Goal: Task Accomplishment & Management: Use online tool/utility

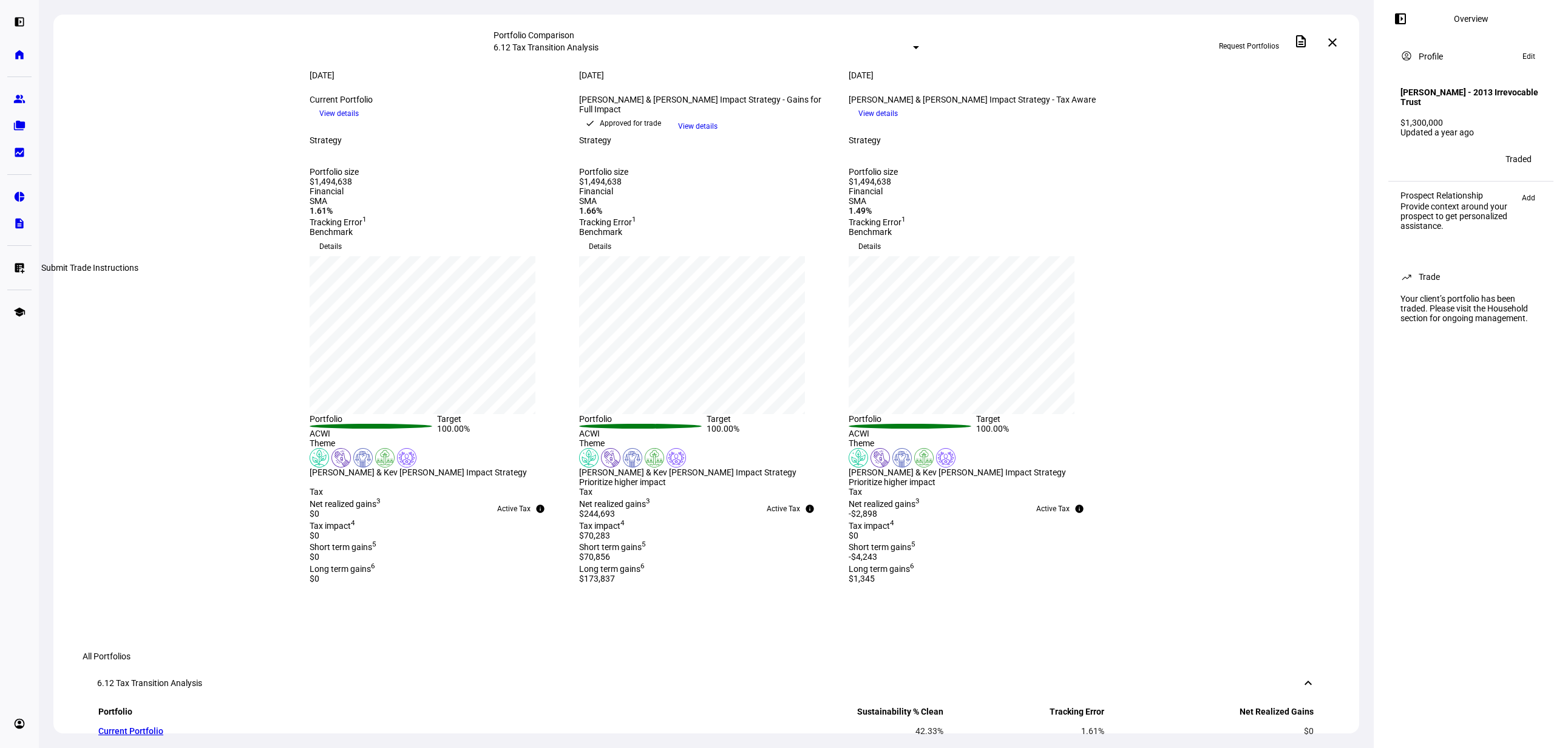
click at [18, 263] on eth-mat-symbol "list_alt_add" at bounding box center [19, 267] width 12 height 12
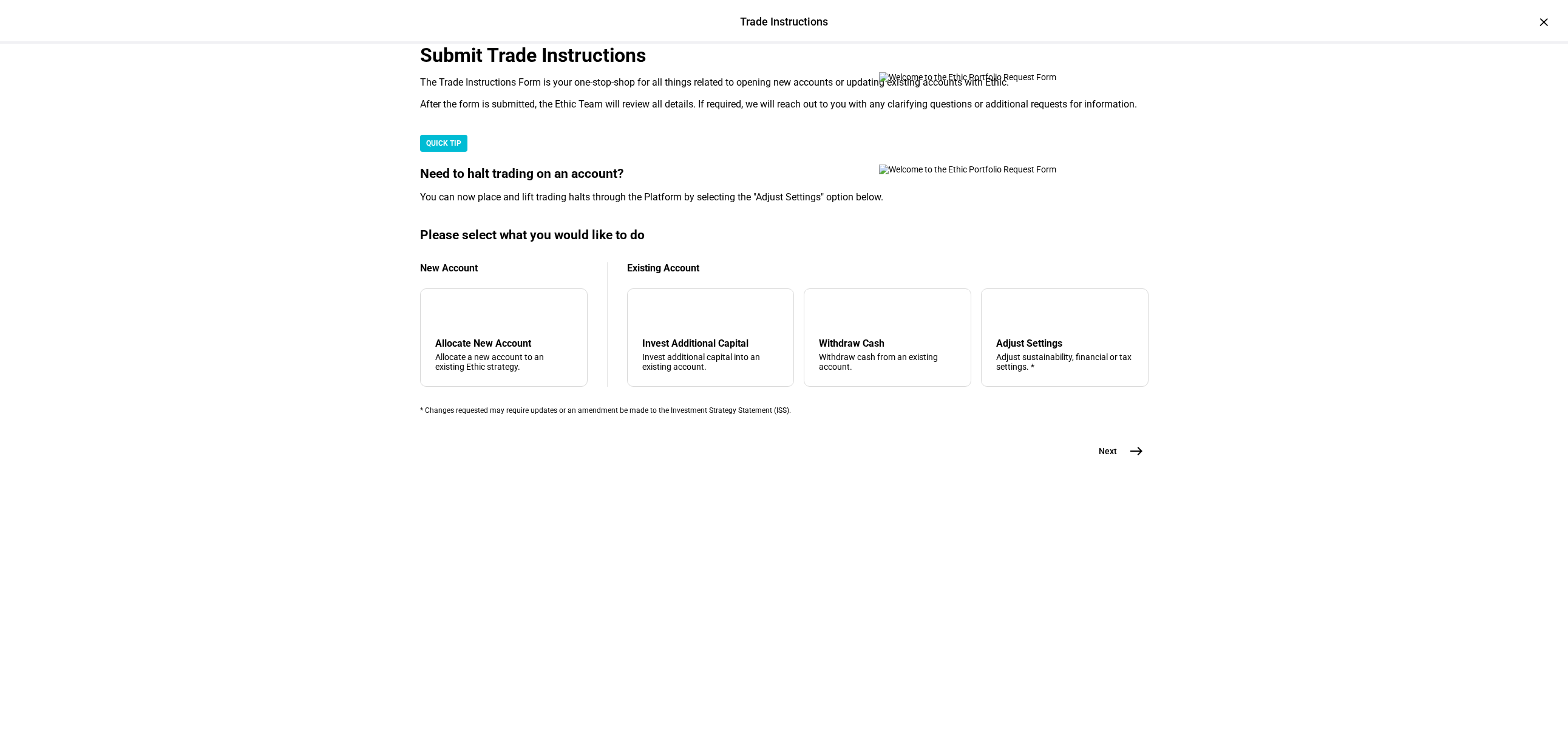
scroll to position [99, 0]
click at [844, 371] on div "Withdraw Cash Withdraw cash from an existing account." at bounding box center [887, 354] width 137 height 34
click at [1130, 459] on mat-icon "east" at bounding box center [1136, 451] width 15 height 15
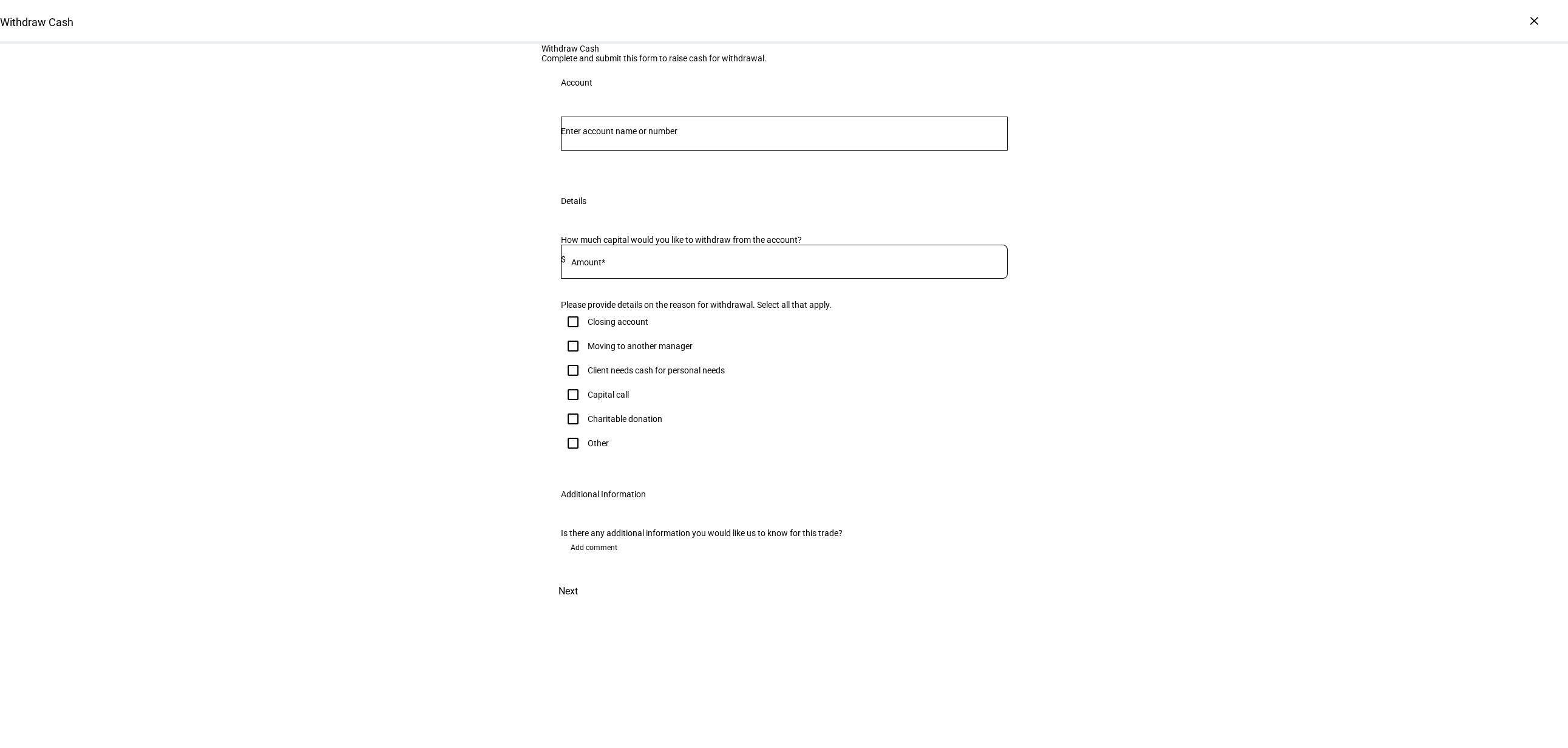
click at [653, 136] on input "Number" at bounding box center [784, 131] width 447 height 10
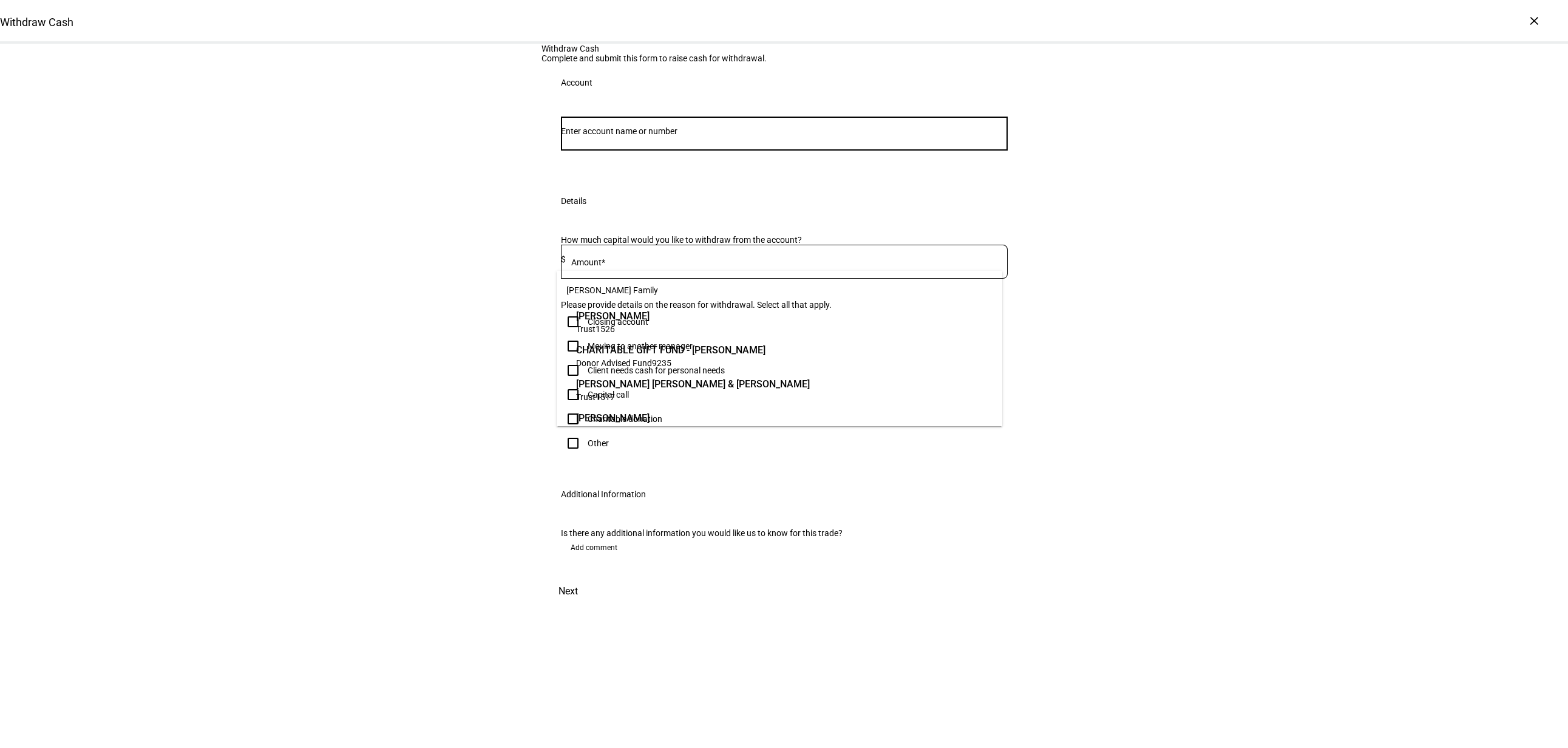
scroll to position [19, 0]
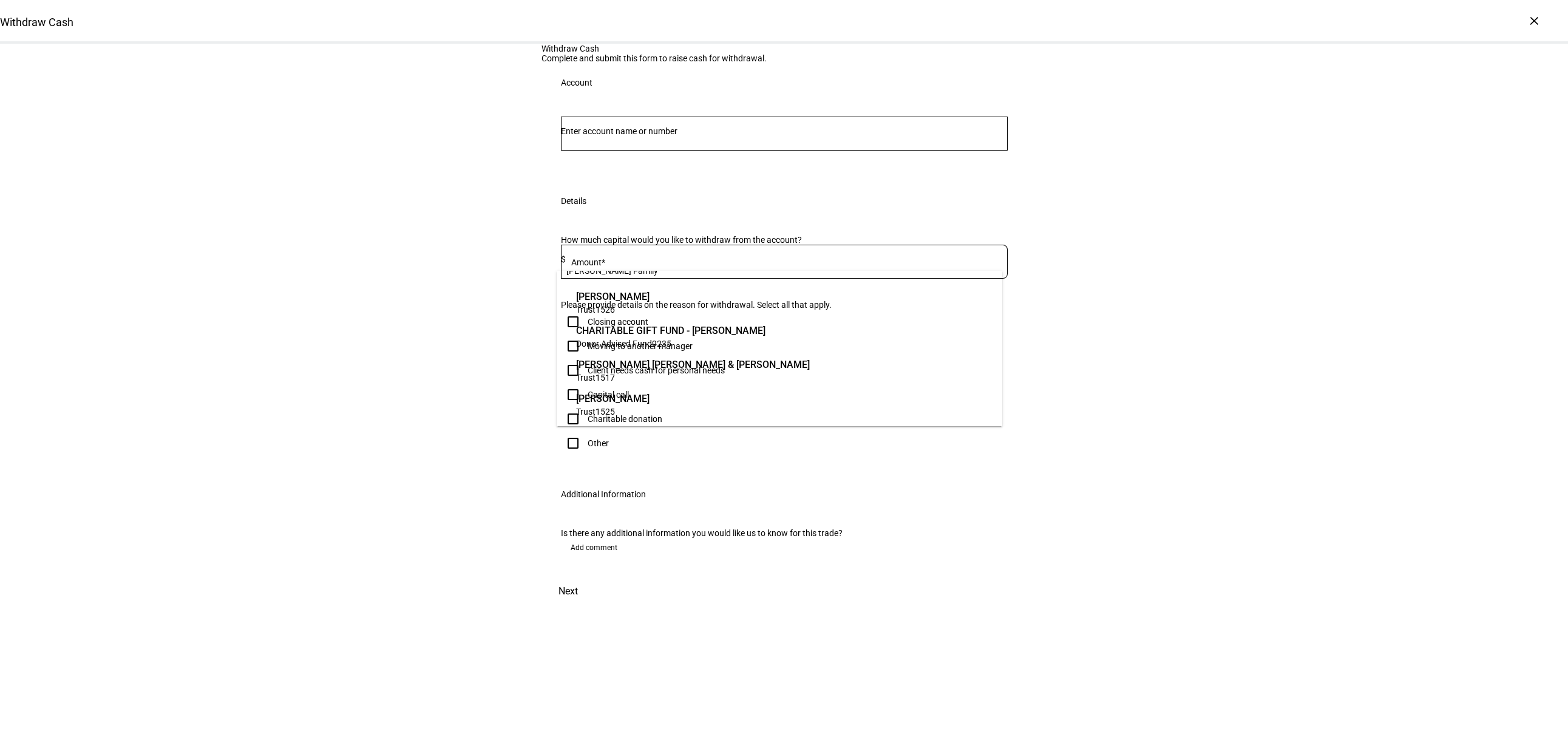
click at [612, 379] on span "1517" at bounding box center [605, 377] width 19 height 10
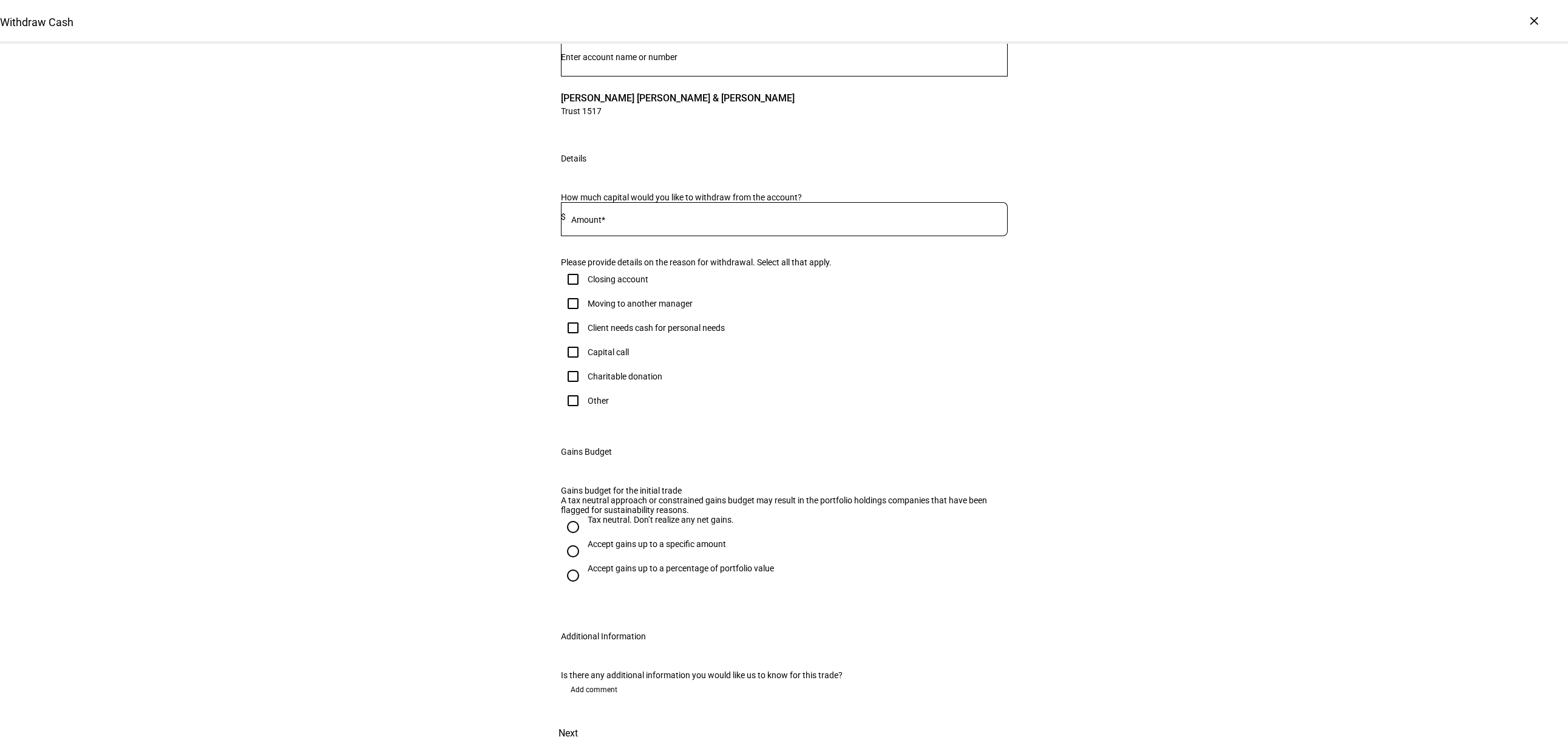
scroll to position [182, 0]
click at [765, 221] on input at bounding box center [786, 216] width 442 height 10
type input "500,000"
click at [624, 332] on div "Client needs cash for personal needs" at bounding box center [656, 328] width 137 height 10
click at [585, 340] on input "Client needs cash for personal needs" at bounding box center [572, 328] width 24 height 24
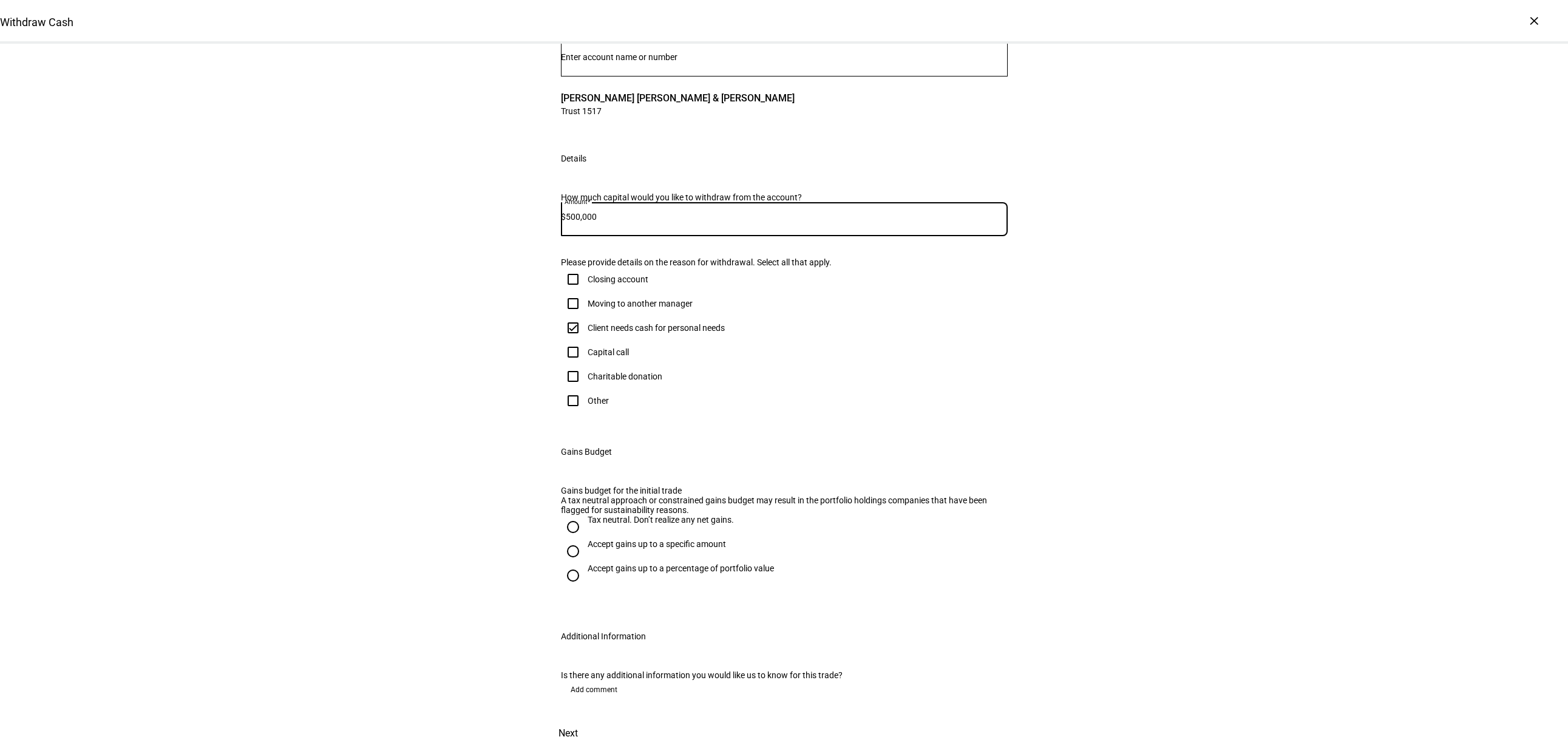
checkbox input "true"
click at [658, 515] on div "Tax neutral. Don’t realize any net gains." at bounding box center [661, 520] width 146 height 10
click at [585, 515] on input "Tax neutral. Don’t realize any net gains." at bounding box center [572, 527] width 24 height 24
radio input "true"
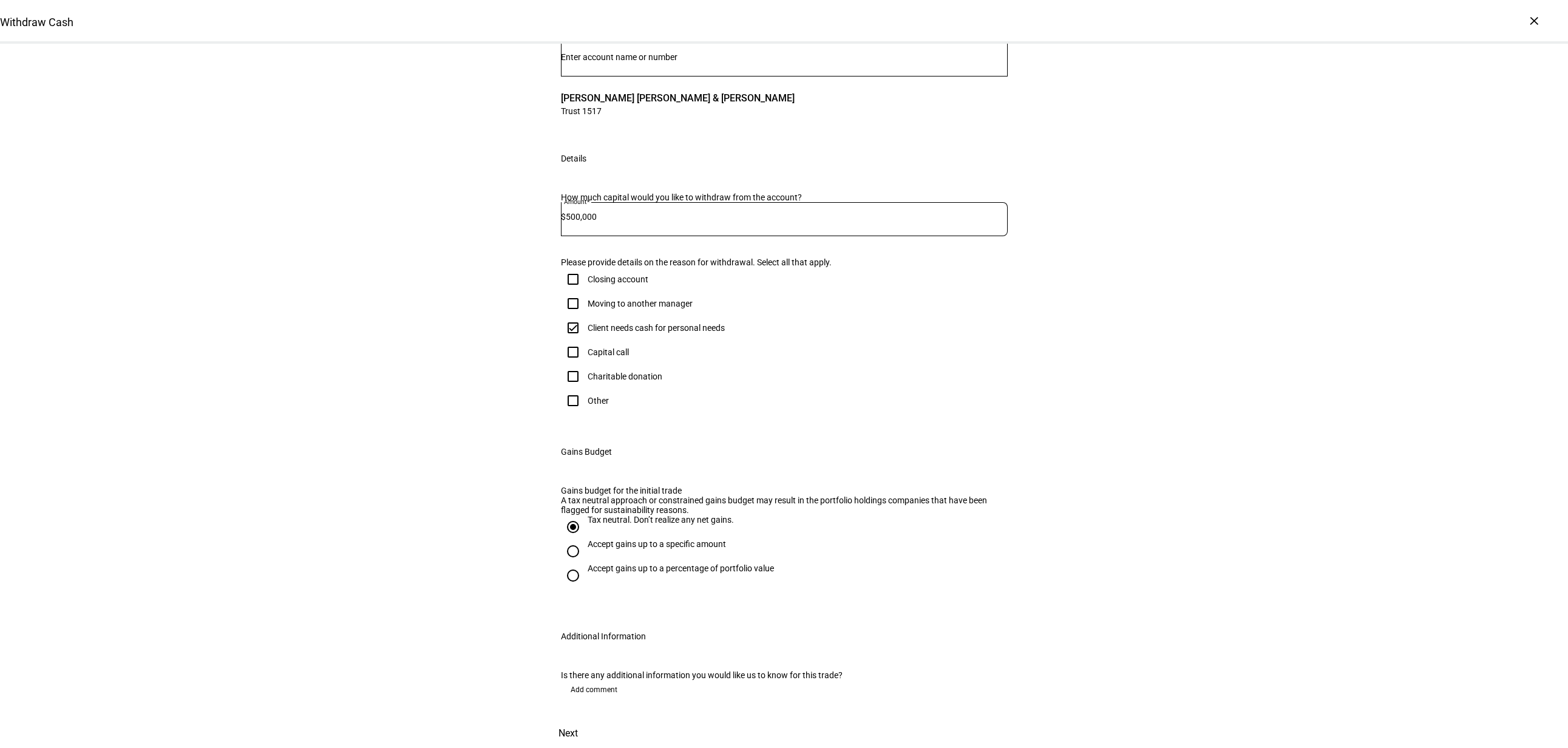
click at [578, 652] on span "Next" at bounding box center [568, 733] width 19 height 29
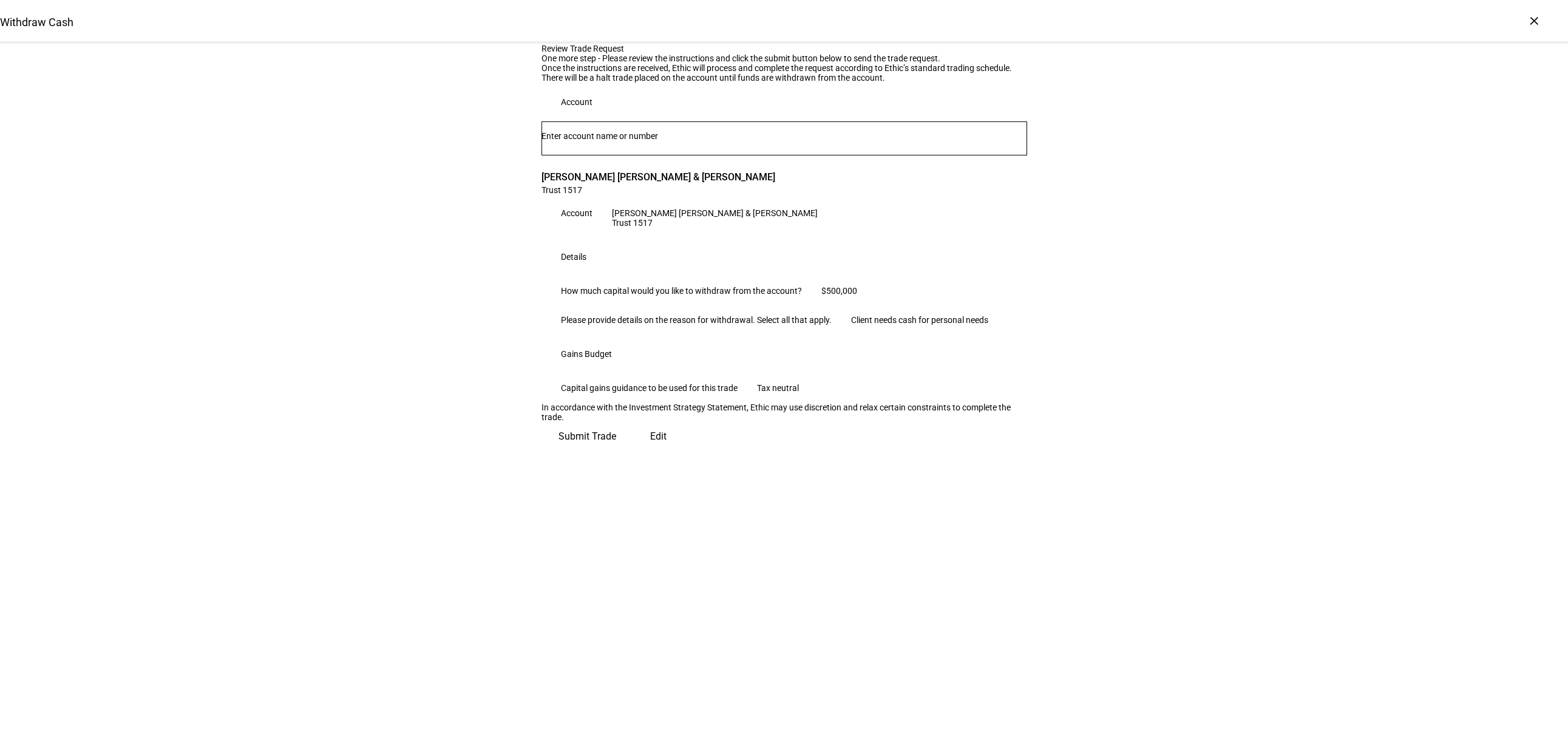
scroll to position [0, 0]
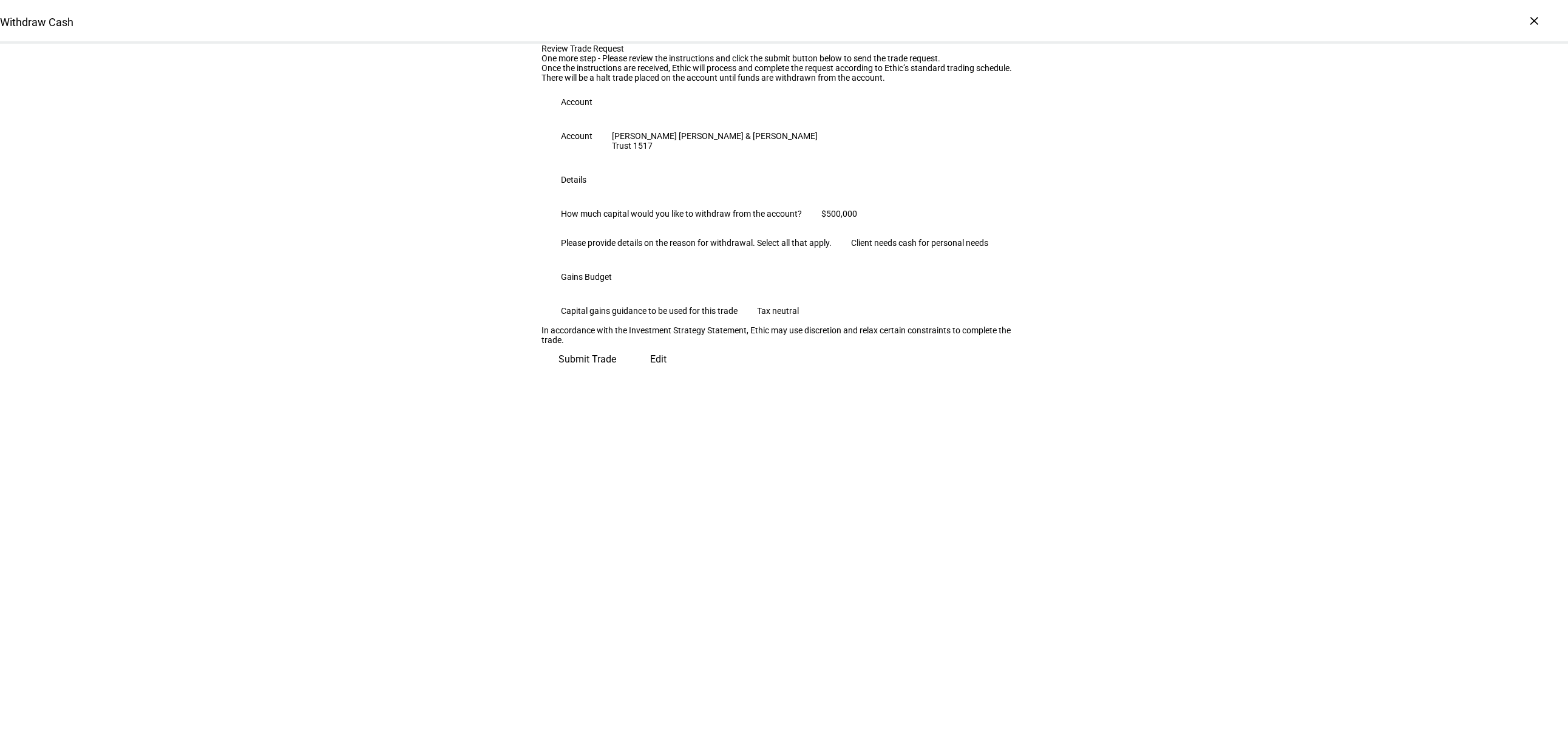
click at [995, 374] on div "Review Trade Request One more step - Please review the instructions and click t…" at bounding box center [784, 209] width 486 height 330
click at [616, 374] on span "Submit Trade" at bounding box center [587, 359] width 58 height 29
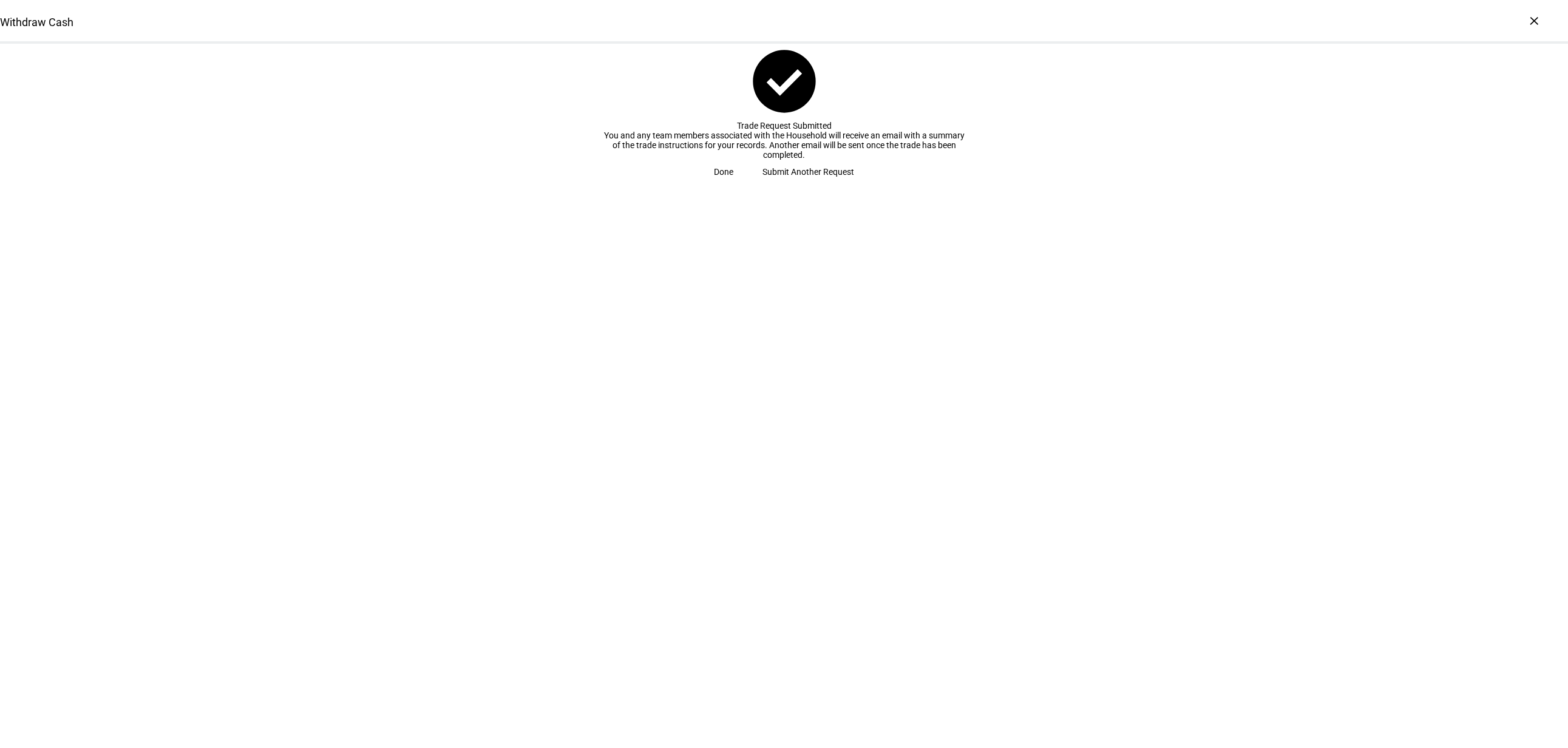
click at [748, 184] on span at bounding box center [724, 171] width 49 height 24
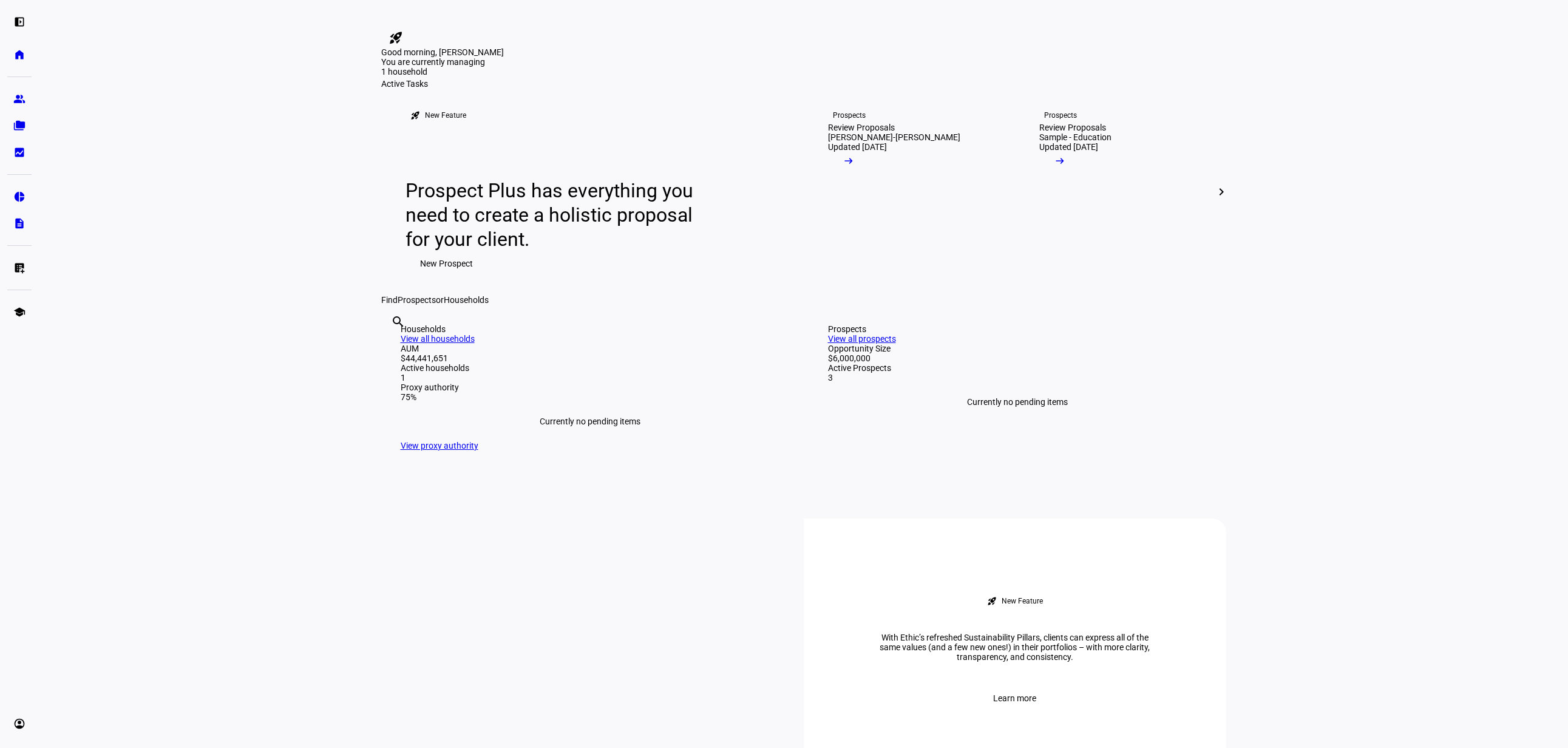
click at [1329, 270] on eth-layout-page-content "rocket_launch Product Updates The latest features and improvements Powered by L…" at bounding box center [803, 374] width 1529 height 748
